Goal: Transaction & Acquisition: Purchase product/service

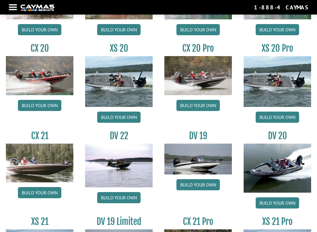
scroll to position [516, 0]
click at [55, 174] on img at bounding box center [40, 163] width 68 height 39
click at [52, 195] on link "Build your own" at bounding box center [39, 192] width 43 height 11
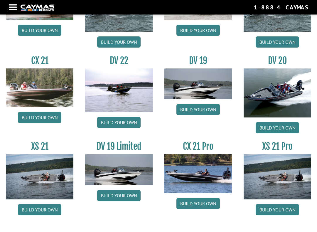
scroll to position [594, 0]
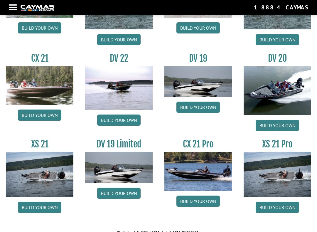
click at [55, 202] on link "Build your own" at bounding box center [39, 207] width 43 height 11
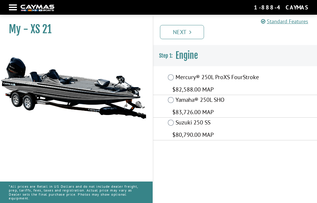
click at [191, 74] on label "Mercury® 250L ProXS FourStroke" at bounding box center [218, 77] width 84 height 9
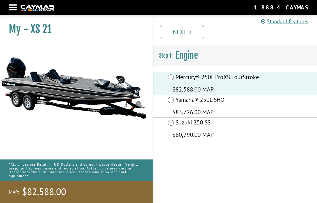
click at [199, 31] on link "Next" at bounding box center [182, 32] width 44 height 14
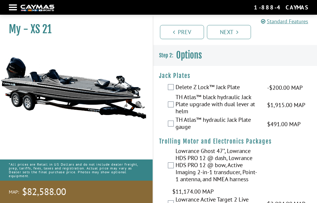
click at [293, 102] on span "$1,915.00 MAP" at bounding box center [286, 105] width 38 height 9
click at [290, 106] on span "$1,915.00 MAP" at bounding box center [286, 105] width 38 height 9
click at [228, 103] on label "TH Atlas™ black hydraulic Jack Plate upgrade with dual lever at helm" at bounding box center [218, 104] width 84 height 23
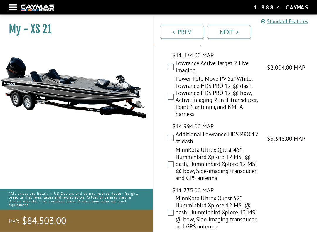
scroll to position [136, 0]
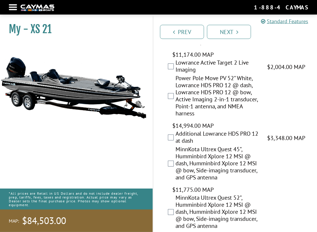
click at [247, 146] on label "MinnKota Ultrex Quest 45", Humminbird Xplore 12 MSI @ dash, Humminbird Xplore 1…" at bounding box center [218, 164] width 84 height 37
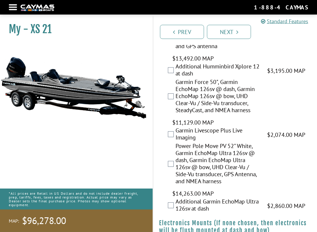
scroll to position [365, 0]
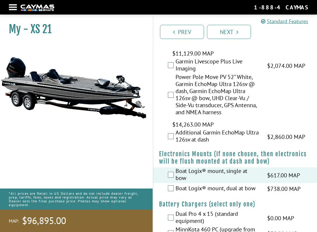
scroll to position [434, 0]
click at [243, 202] on label "MinnKota 460 PC (upgrade from standard)" at bounding box center [218, 234] width 84 height 16
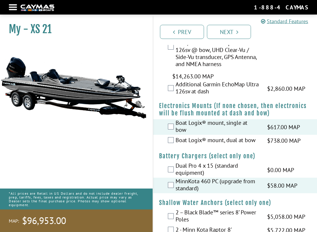
scroll to position [483, 0]
click at [227, 202] on label "2 - Minn Kota Raptor 8'" at bounding box center [218, 230] width 84 height 9
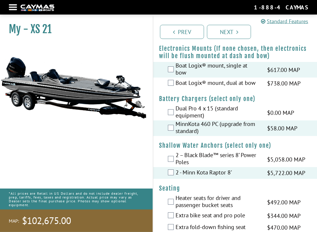
scroll to position [540, 0]
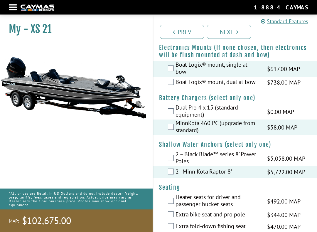
click at [194, 194] on label "Heater seats for driver and passenger bucket seats" at bounding box center [218, 202] width 84 height 16
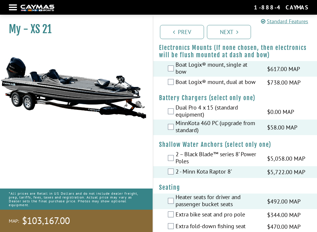
click at [184, 202] on label "Extra bike seat and pro pole" at bounding box center [218, 215] width 84 height 9
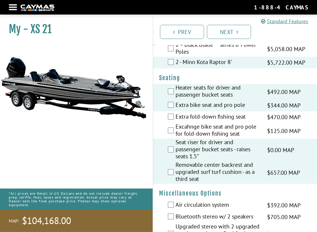
scroll to position [652, 0]
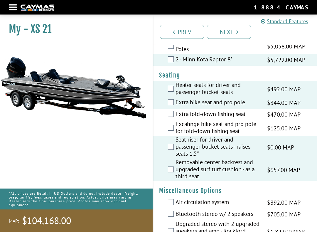
click at [292, 199] on span "$392.00 MAP" at bounding box center [284, 203] width 34 height 9
click at [290, 199] on span "$392.00 MAP" at bounding box center [284, 203] width 34 height 9
click at [216, 199] on label "Air circulation system" at bounding box center [218, 203] width 84 height 9
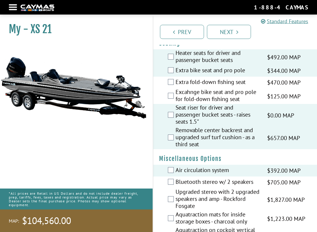
scroll to position [685, 0]
click at [222, 202] on label "Aquatraction mats for inside storage boxes - charcoal only" at bounding box center [218, 219] width 84 height 16
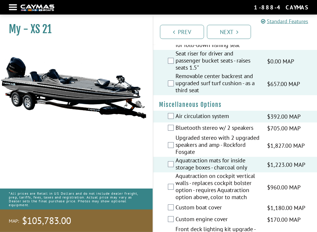
scroll to position [739, 0]
click at [281, 202] on span "$1,180.00 MAP" at bounding box center [286, 208] width 38 height 9
click at [210, 202] on label "Custom boat cover" at bounding box center [218, 208] width 84 height 9
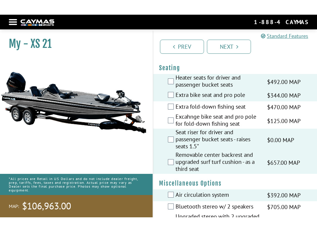
scroll to position [674, 0]
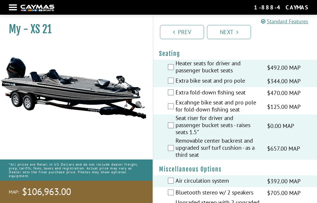
click at [281, 188] on span "$705.00 MAP" at bounding box center [284, 192] width 34 height 9
click at [204, 189] on label "Bluetooth stereo w/ 2 speakers" at bounding box center [218, 193] width 84 height 9
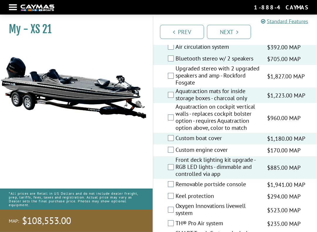
scroll to position [808, 0]
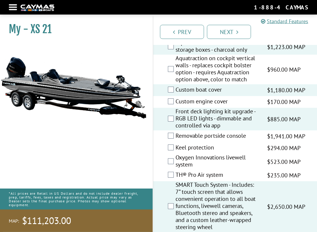
scroll to position [857, 0]
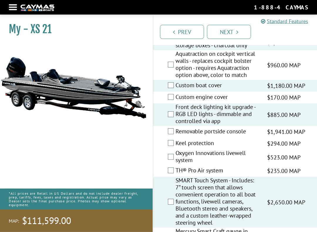
scroll to position [861, 0]
click at [260, 177] on label "SMART Touch System - Includes: 7” touch screen that allows convenient operation…" at bounding box center [218, 202] width 84 height 51
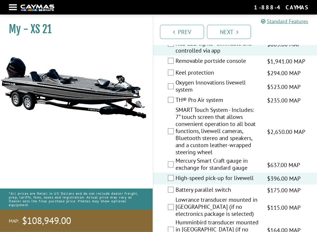
scroll to position [930, 0]
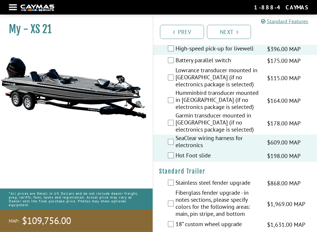
scroll to position [1066, 0]
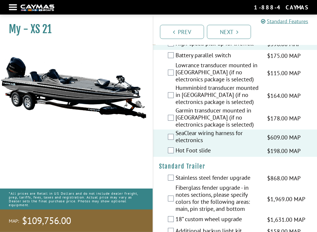
click at [235, 202] on label "18” custom wheel upgrade" at bounding box center [218, 220] width 84 height 9
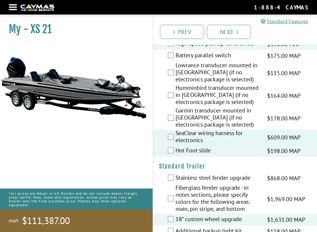
scroll to position [1066, 0]
click at [294, 202] on span "$158.00 MAP" at bounding box center [284, 231] width 34 height 9
click at [267, 202] on span "$158.00 MAP" at bounding box center [284, 231] width 34 height 9
click at [227, 202] on label "Additional backup light kit" at bounding box center [218, 231] width 84 height 9
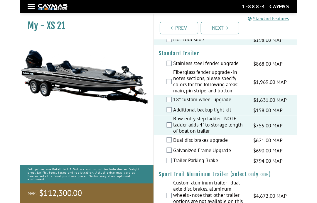
scroll to position [1188, 0]
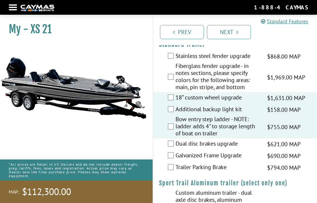
click at [233, 140] on label "Dual disc brakes upgrade" at bounding box center [218, 144] width 84 height 9
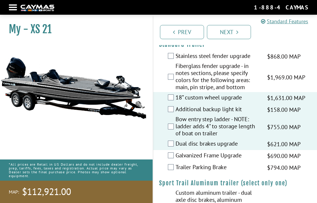
scroll to position [1203, 0]
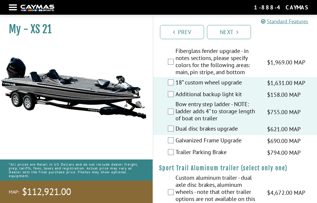
click at [239, 35] on link "Next" at bounding box center [229, 32] width 44 height 14
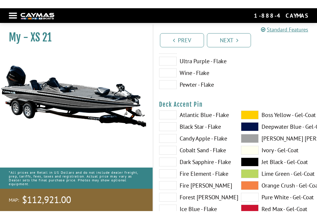
scroll to position [0, 0]
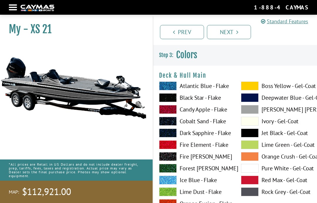
click at [197, 108] on label "Candy Apple - Flake" at bounding box center [194, 109] width 70 height 9
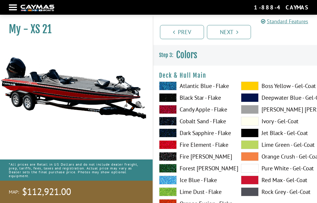
click at [170, 145] on span at bounding box center [168, 144] width 18 height 9
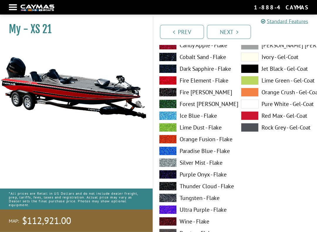
scroll to position [78, 0]
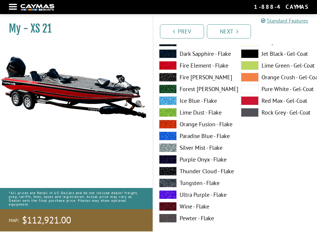
click at [191, 202] on label "Wine - Flake" at bounding box center [194, 207] width 70 height 9
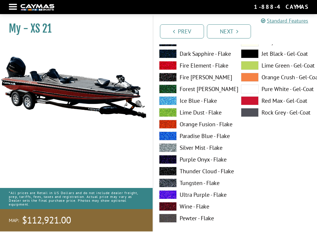
scroll to position [79, 0]
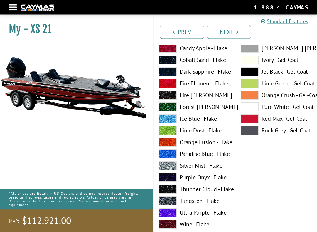
click at [197, 88] on label "Fire Element - Flake" at bounding box center [194, 83] width 70 height 9
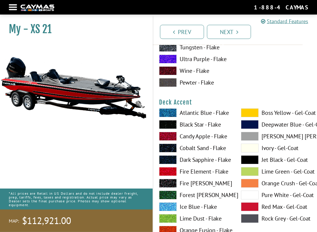
scroll to position [215, 0]
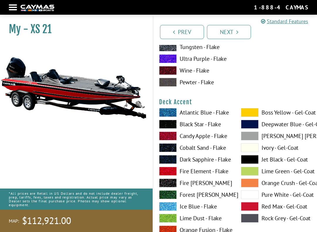
click at [187, 172] on label "Fire Element - Flake" at bounding box center [194, 171] width 70 height 9
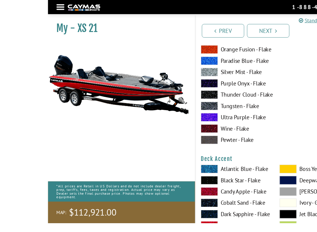
scroll to position [104, 0]
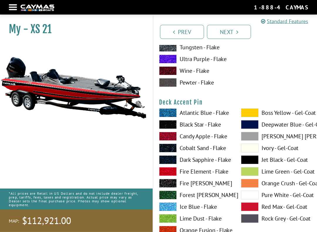
click at [254, 197] on span at bounding box center [250, 195] width 18 height 9
click at [253, 162] on span at bounding box center [250, 159] width 18 height 9
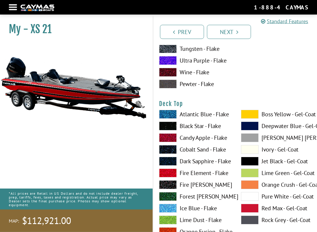
scroll to position [698, 0]
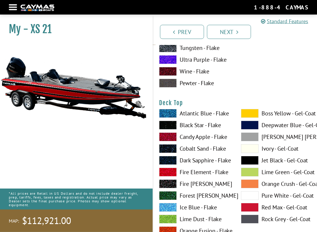
click at [207, 123] on label "Black Star - Flake" at bounding box center [194, 125] width 70 height 9
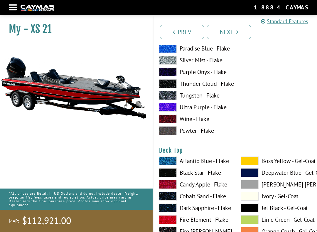
scroll to position [650, 0]
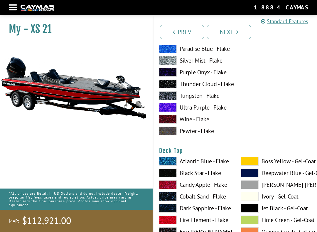
click at [192, 202] on label "Fire Element - Flake" at bounding box center [194, 220] width 70 height 9
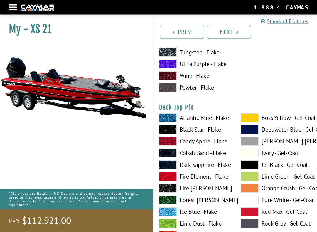
scroll to position [935, 0]
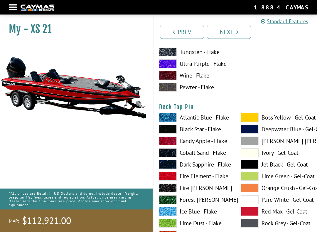
click at [255, 169] on span at bounding box center [250, 164] width 18 height 9
click at [256, 155] on span at bounding box center [250, 152] width 18 height 9
click at [255, 168] on span at bounding box center [250, 164] width 18 height 9
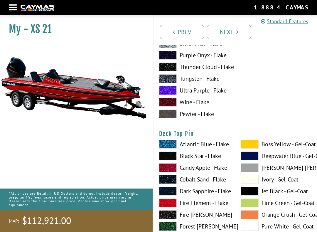
scroll to position [911, 0]
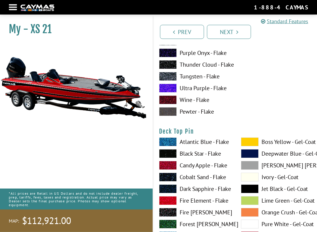
click at [172, 202] on span at bounding box center [168, 201] width 18 height 9
click at [252, 193] on span at bounding box center [250, 189] width 18 height 9
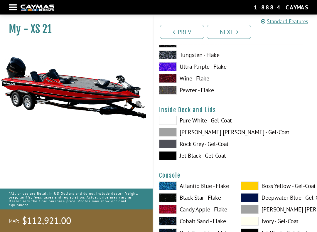
scroll to position [1175, 0]
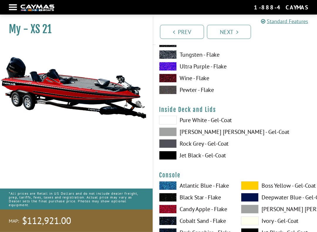
click at [209, 160] on label "Jet Black - Gel-Coat" at bounding box center [194, 155] width 70 height 9
click at [211, 148] on label "Rock Grey - Gel-Coat" at bounding box center [194, 143] width 70 height 9
click at [219, 136] on label "Dove Gray - Gel-Coat" at bounding box center [194, 132] width 70 height 9
click at [222, 123] on label "Pure White - Gel-Coat" at bounding box center [194, 120] width 70 height 9
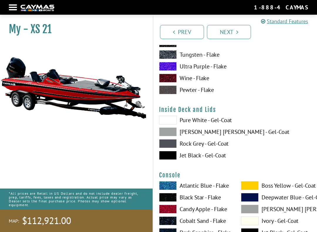
click at [203, 160] on label "Jet Black - Gel-Coat" at bounding box center [194, 155] width 70 height 9
click at [210, 147] on label "Rock Grey - Gel-Coat" at bounding box center [194, 143] width 70 height 9
click at [217, 143] on label "Rock Grey - Gel-Coat" at bounding box center [194, 143] width 70 height 9
click at [224, 132] on label "Dove Gray - Gel-Coat" at bounding box center [194, 132] width 70 height 9
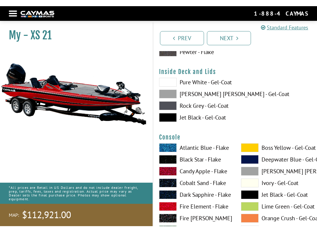
scroll to position [1212, 0]
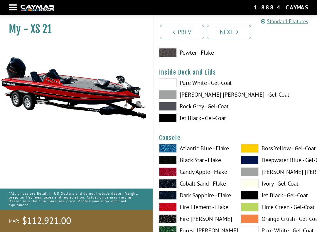
click at [195, 202] on label "Fire Element - Flake" at bounding box center [194, 207] width 70 height 9
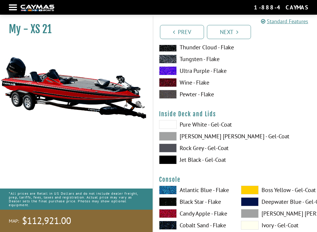
scroll to position [1170, 0]
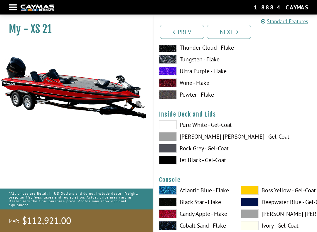
click at [208, 130] on label "Pure White - Gel-Coat" at bounding box center [194, 125] width 70 height 9
click at [190, 153] on label "Rock Grey - Gel-Coat" at bounding box center [194, 148] width 70 height 9
click at [201, 164] on label "Jet Black - Gel-Coat" at bounding box center [194, 160] width 70 height 9
click at [212, 129] on label "Pure White - Gel-Coat" at bounding box center [194, 124] width 70 height 9
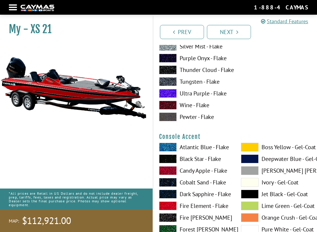
scroll to position [1456, 0]
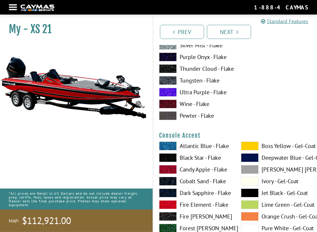
click at [199, 202] on label "Fire Fox - Flake" at bounding box center [194, 216] width 70 height 9
click at [213, 202] on label "Fire Element - Flake" at bounding box center [194, 204] width 70 height 9
click at [288, 157] on label "Deepwater Blue - Gel-Coat" at bounding box center [276, 157] width 70 height 9
click at [255, 195] on span at bounding box center [250, 193] width 18 height 9
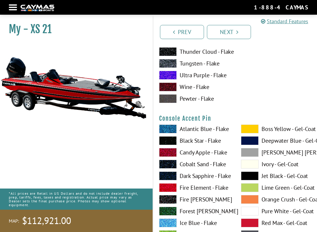
scroll to position [1733, 0]
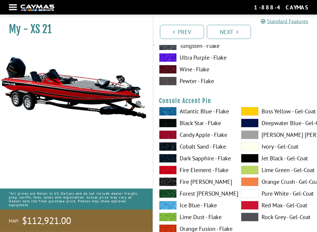
click at [207, 202] on label "Ice Blue - Flake" at bounding box center [194, 205] width 70 height 9
click at [217, 198] on label "Forest Green - Flake" at bounding box center [194, 193] width 70 height 9
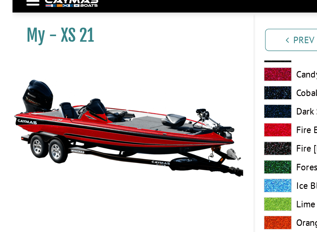
scroll to position [1790, 0]
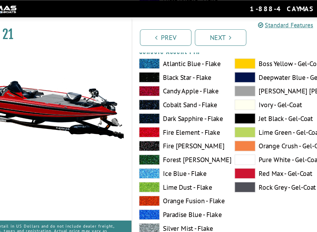
click at [241, 106] on label "Jet Black - Gel-Coat" at bounding box center [276, 101] width 70 height 9
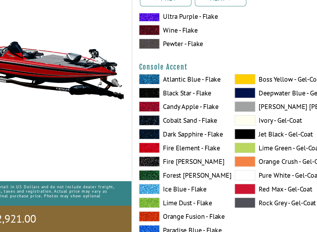
scroll to position [1502, 0]
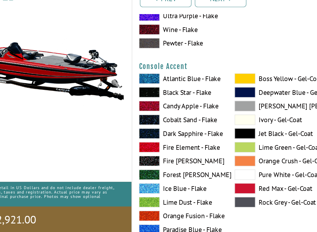
click at [174, 155] on label "Fire Element - Flake" at bounding box center [194, 159] width 70 height 9
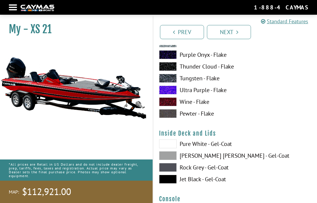
scroll to position [1151, 0]
click at [230, 160] on label "Dove Gray - Gel-Coat" at bounding box center [194, 155] width 70 height 9
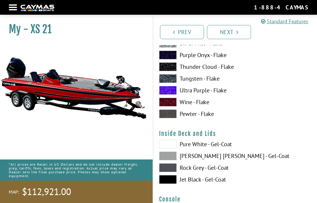
click at [226, 178] on label "Jet Black - Gel-Coat" at bounding box center [194, 179] width 70 height 9
click at [224, 158] on label "Dove Gray - Gel-Coat" at bounding box center [194, 155] width 70 height 9
click at [225, 142] on label "Pure White - Gel-Coat" at bounding box center [194, 144] width 70 height 9
click at [220, 160] on label "Dove Gray - Gel-Coat" at bounding box center [194, 155] width 70 height 9
click at [218, 183] on label "Jet Black - Gel-Coat" at bounding box center [194, 179] width 70 height 9
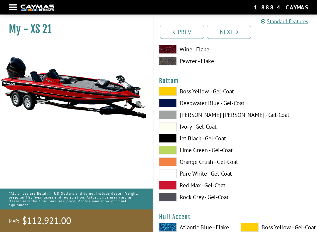
scroll to position [1995, 0]
click at [203, 142] on label "Jet Black - Gel-Coat" at bounding box center [194, 138] width 70 height 9
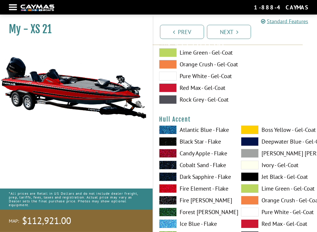
scroll to position [2092, 0]
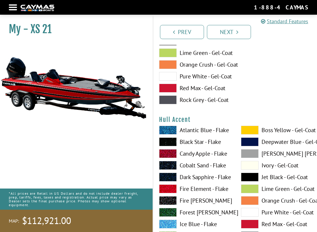
click at [250, 202] on span at bounding box center [250, 212] width 18 height 9
click at [258, 179] on span at bounding box center [250, 177] width 18 height 9
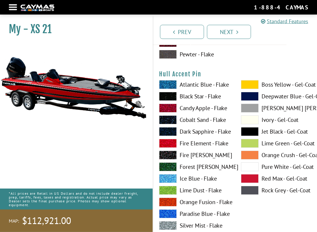
scroll to position [2392, 0]
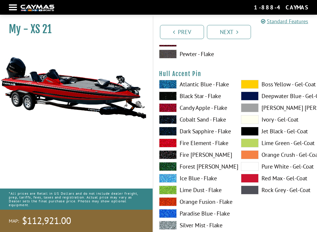
click at [211, 112] on label "Candy Apple - Flake" at bounding box center [194, 107] width 70 height 9
click at [201, 124] on label "Cobalt Sand - Flake" at bounding box center [194, 119] width 70 height 9
click at [211, 112] on label "Candy Apple - Flake" at bounding box center [194, 107] width 70 height 9
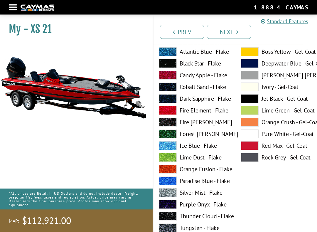
scroll to position [2425, 0]
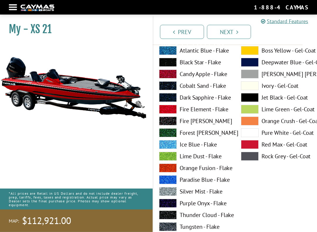
click at [251, 102] on span at bounding box center [250, 97] width 18 height 9
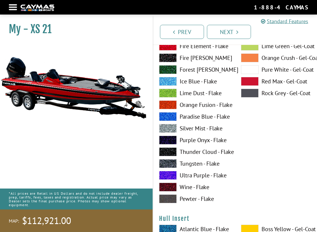
scroll to position [2490, 0]
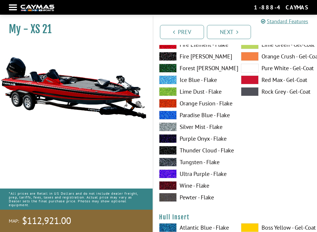
click at [191, 131] on label "Silver Mist - Flake" at bounding box center [194, 127] width 70 height 9
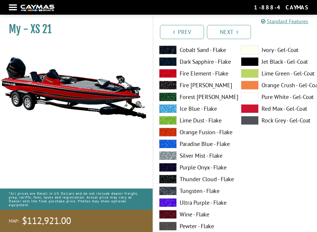
scroll to position [2462, 0]
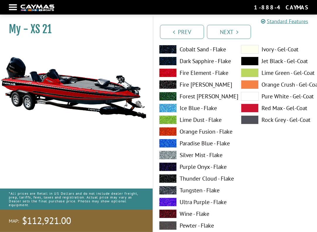
click at [256, 66] on span at bounding box center [250, 61] width 18 height 9
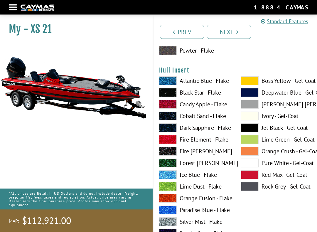
scroll to position [2637, 0]
click at [210, 156] on label "Fire Fox - Flake" at bounding box center [194, 151] width 70 height 9
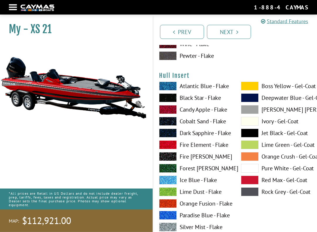
click at [260, 138] on label "Jet Black - Gel-Coat" at bounding box center [276, 133] width 70 height 9
click at [203, 149] on label "Fire Element - Flake" at bounding box center [194, 144] width 70 height 9
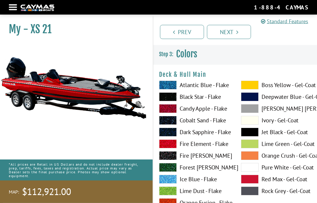
scroll to position [0, 0]
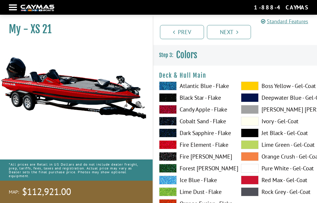
click at [218, 146] on label "Fire Element - Flake" at bounding box center [194, 144] width 70 height 9
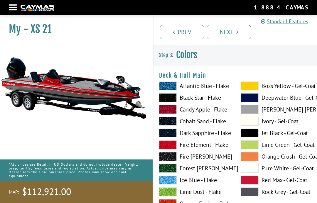
click at [207, 146] on label "Fire Element - Flake" at bounding box center [194, 144] width 70 height 9
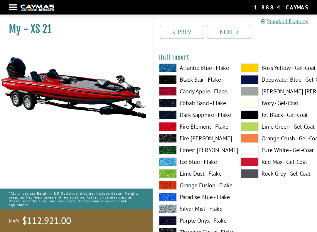
scroll to position [2650, 0]
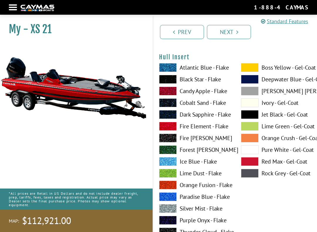
click at [215, 84] on label "Black Star - Flake" at bounding box center [194, 79] width 70 height 9
click at [259, 119] on label "Jet Black - Gel-Coat" at bounding box center [276, 114] width 70 height 9
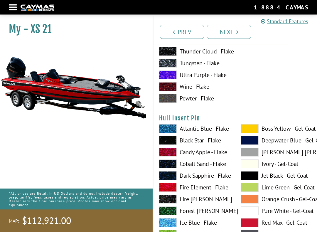
scroll to position [2831, 0]
click at [208, 192] on label "Fire Element - Flake" at bounding box center [194, 187] width 70 height 9
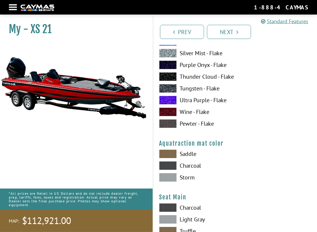
scroll to position [3048, 0]
click at [181, 170] on label "Charcoal" at bounding box center [194, 165] width 70 height 9
click at [191, 180] on label "Storm" at bounding box center [194, 177] width 70 height 9
click at [190, 158] on label "Saddle" at bounding box center [194, 154] width 70 height 9
click at [197, 170] on label "Charcoal" at bounding box center [194, 165] width 70 height 9
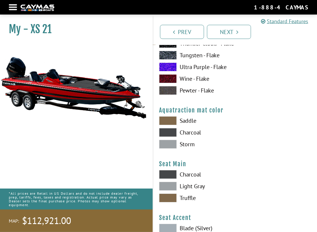
scroll to position [3081, 0]
click at [196, 179] on label "Charcoal" at bounding box center [194, 174] width 70 height 9
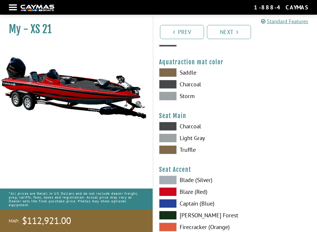
scroll to position [3131, 0]
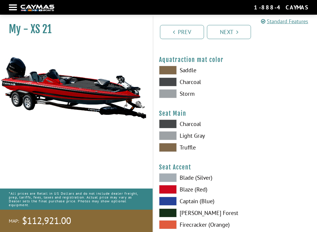
click at [198, 194] on label "Blaze (Red)" at bounding box center [194, 189] width 70 height 9
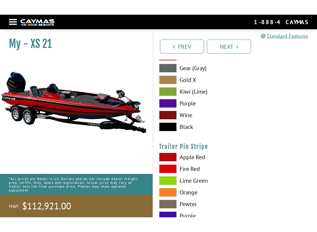
scroll to position [3322, 0]
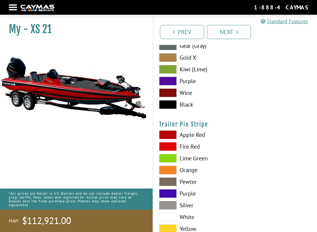
click at [190, 151] on label "Fire Red" at bounding box center [194, 146] width 70 height 9
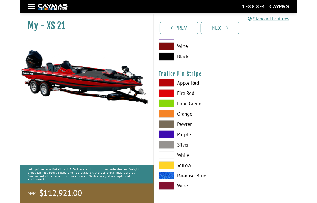
scroll to position [3399, 0]
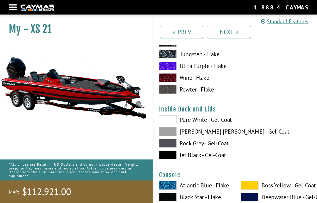
click at [223, 145] on label "Rock Grey - Gel-Coat" at bounding box center [194, 143] width 70 height 9
click at [228, 130] on label "Dove Gray - Gel-Coat" at bounding box center [194, 131] width 70 height 9
click at [228, 124] on label "Pure White - Gel-Coat" at bounding box center [194, 119] width 70 height 9
click at [221, 159] on label "Jet Black - Gel-Coat" at bounding box center [194, 154] width 70 height 9
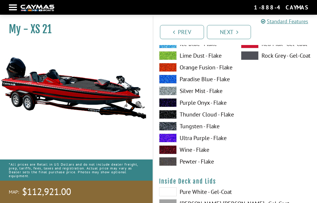
click at [236, 34] on link "Next" at bounding box center [229, 32] width 44 height 14
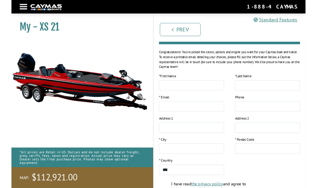
scroll to position [0, 0]
